Goal: Information Seeking & Learning: Find specific fact

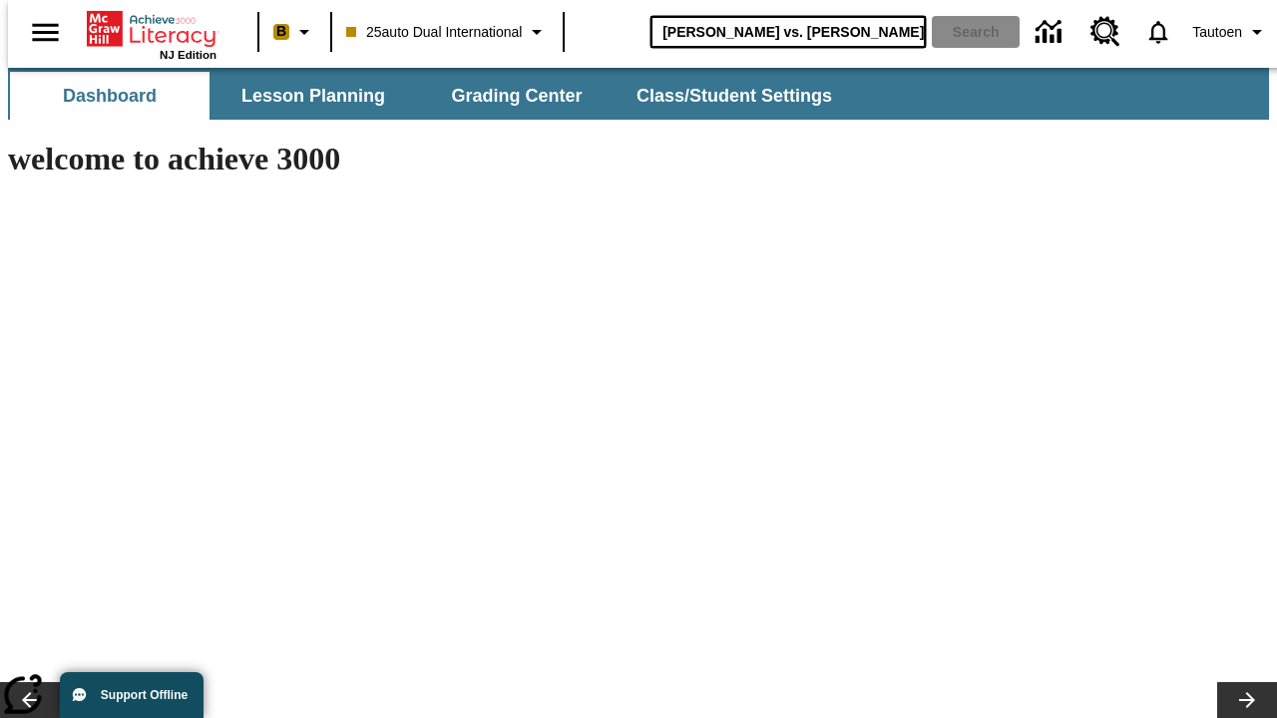
type input "[PERSON_NAME] vs. [PERSON_NAME]"
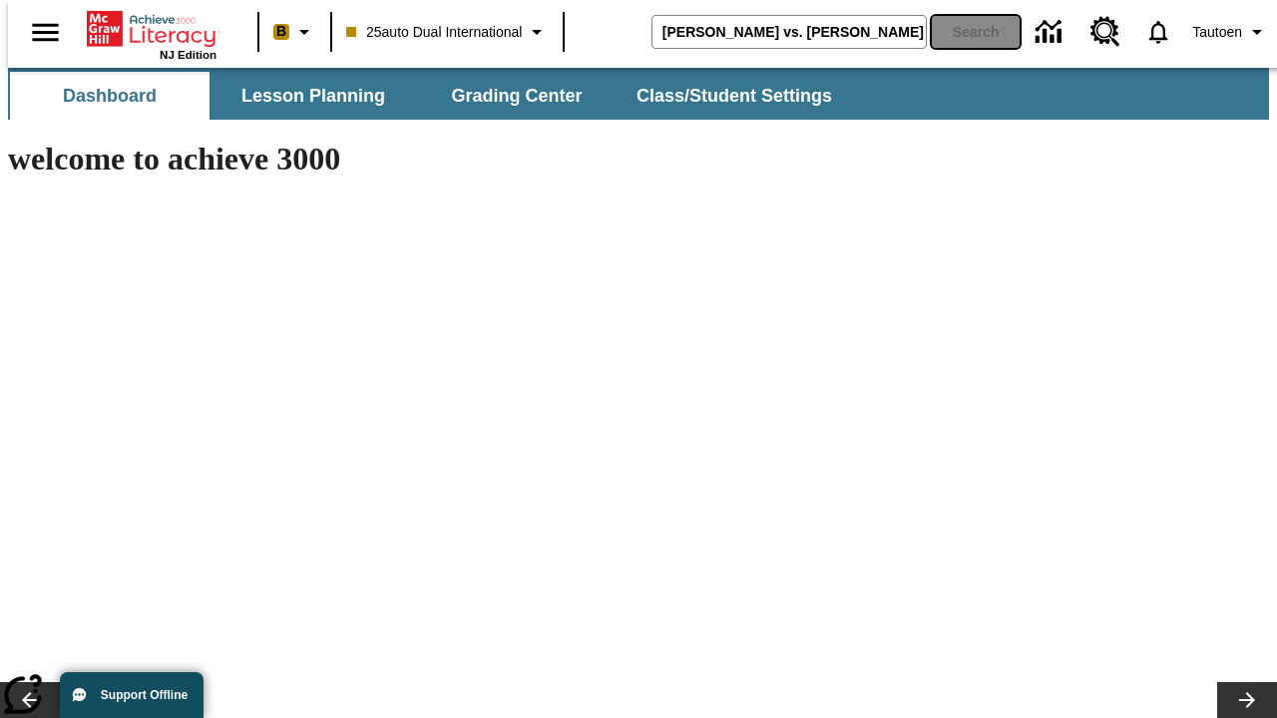
click at [963, 32] on button "Search" at bounding box center [976, 32] width 88 height 32
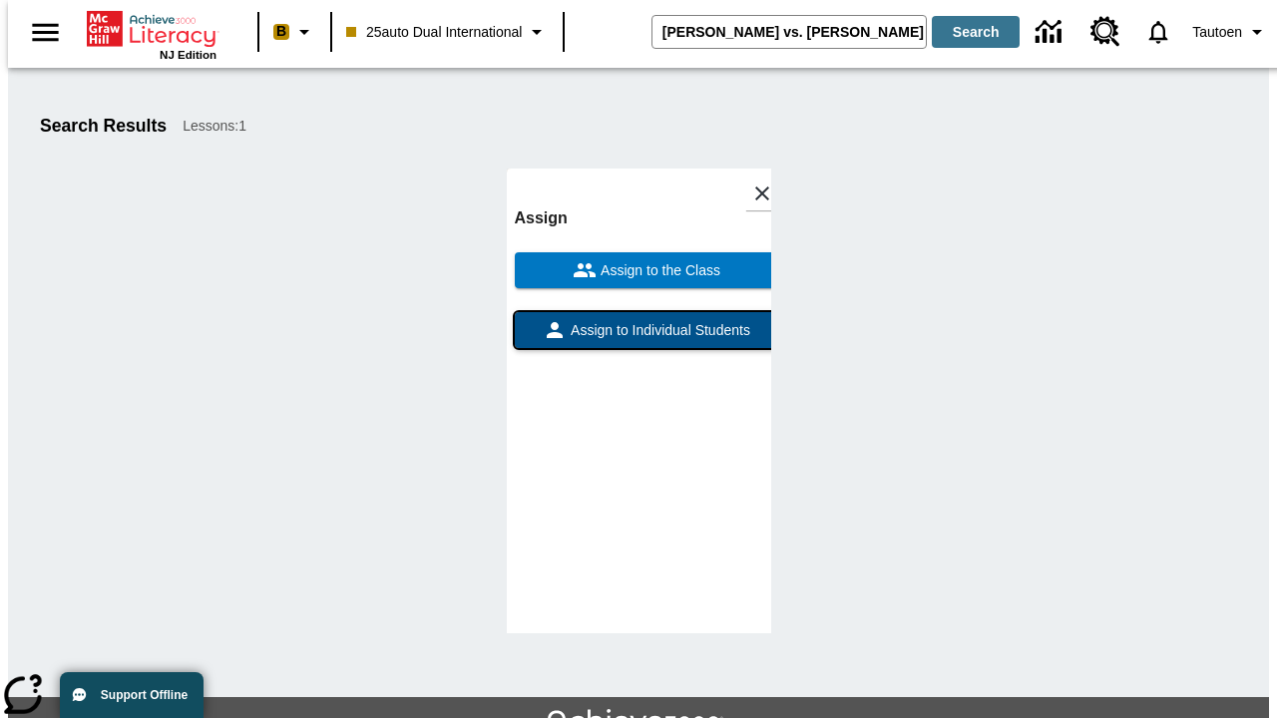
click at [638, 320] on span "Assign to Individual Students" at bounding box center [659, 330] width 184 height 21
